Goal: Find specific page/section: Find specific page/section

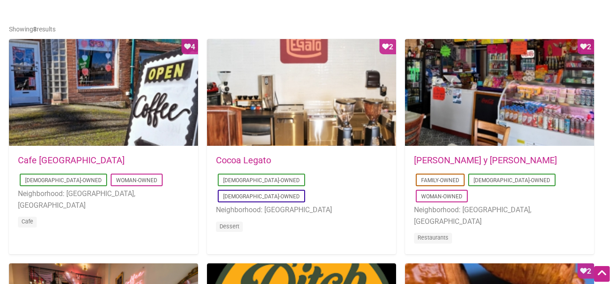
scroll to position [451, 0]
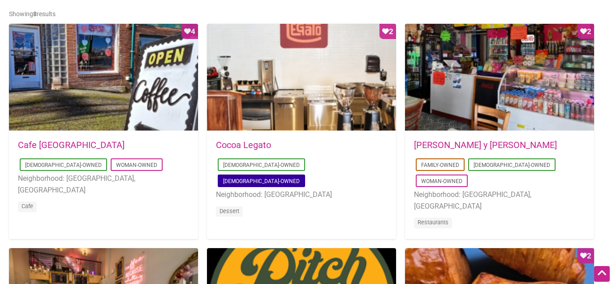
click at [300, 178] on link "[DEMOGRAPHIC_DATA]-Owned" at bounding box center [261, 181] width 77 height 6
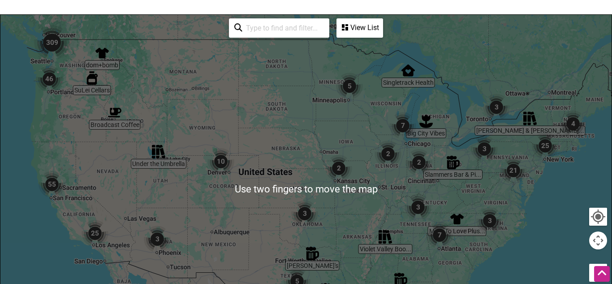
scroll to position [182, 0]
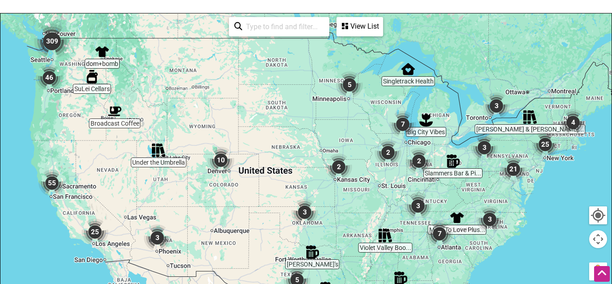
click at [72, 50] on img "309" at bounding box center [51, 41] width 43 height 43
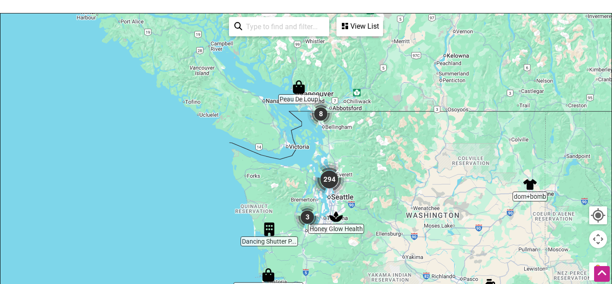
click at [349, 172] on img "294" at bounding box center [329, 179] width 43 height 43
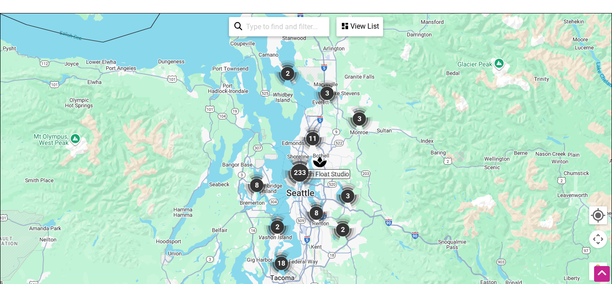
click at [311, 131] on img "11" at bounding box center [313, 139] width 34 height 34
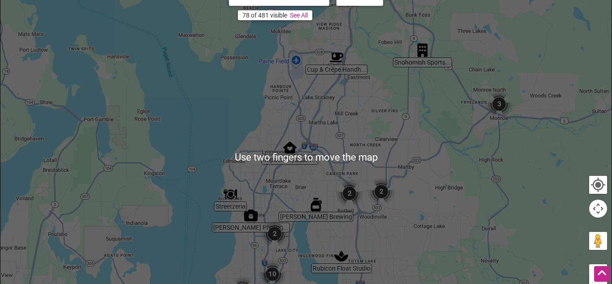
scroll to position [215, 0]
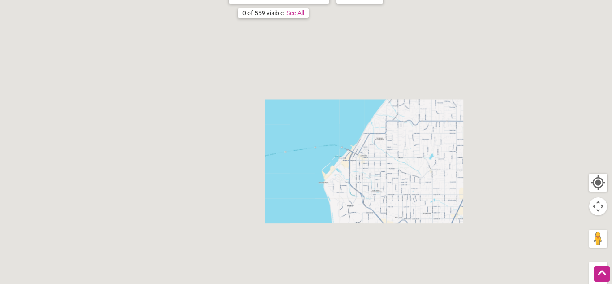
click at [208, 245] on div "To navigate, press the arrow keys." at bounding box center [306, 155] width 612 height 349
